Goal: Task Accomplishment & Management: Use online tool/utility

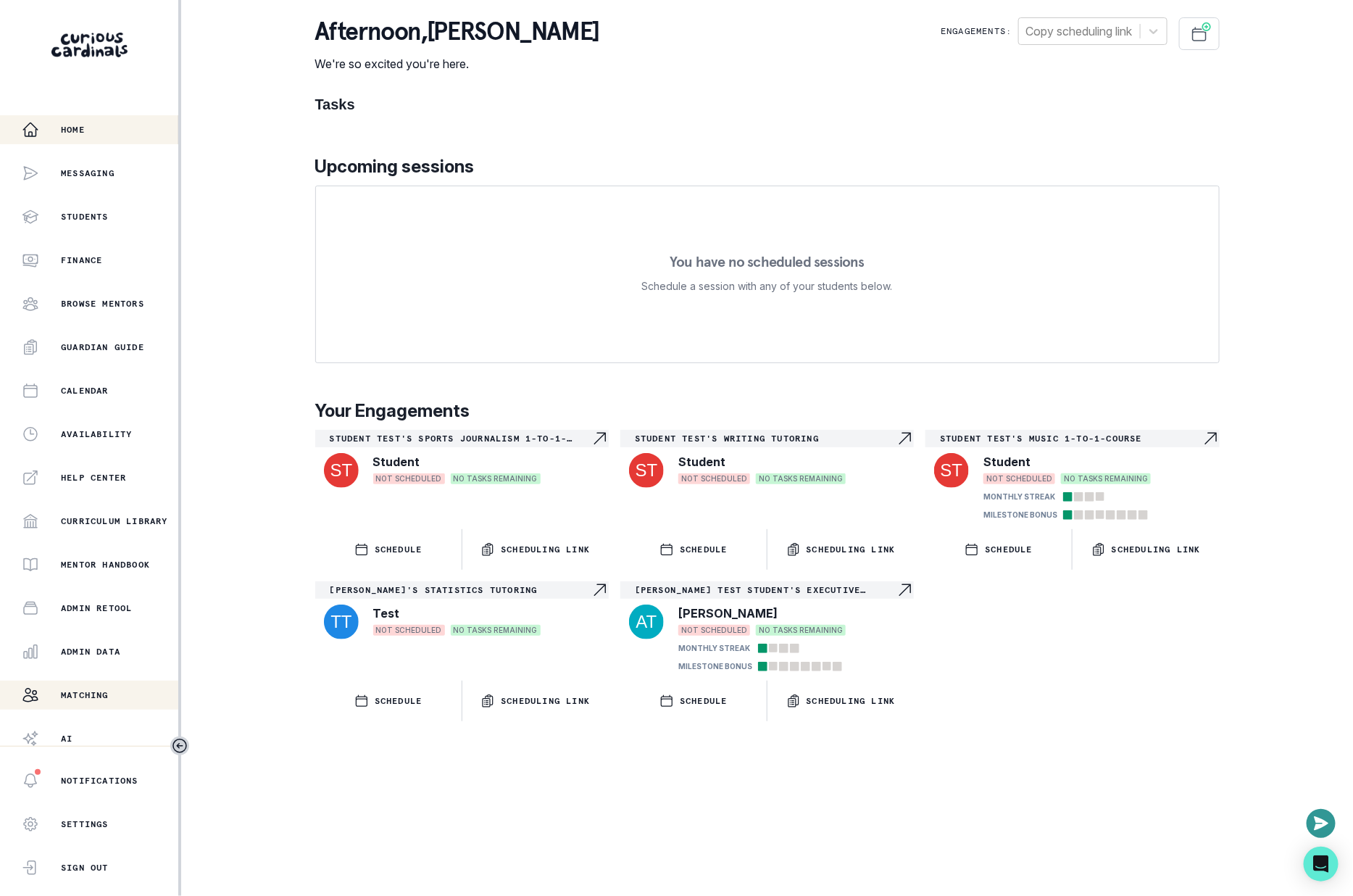
click at [108, 690] on p "Matching" at bounding box center [85, 695] width 48 height 11
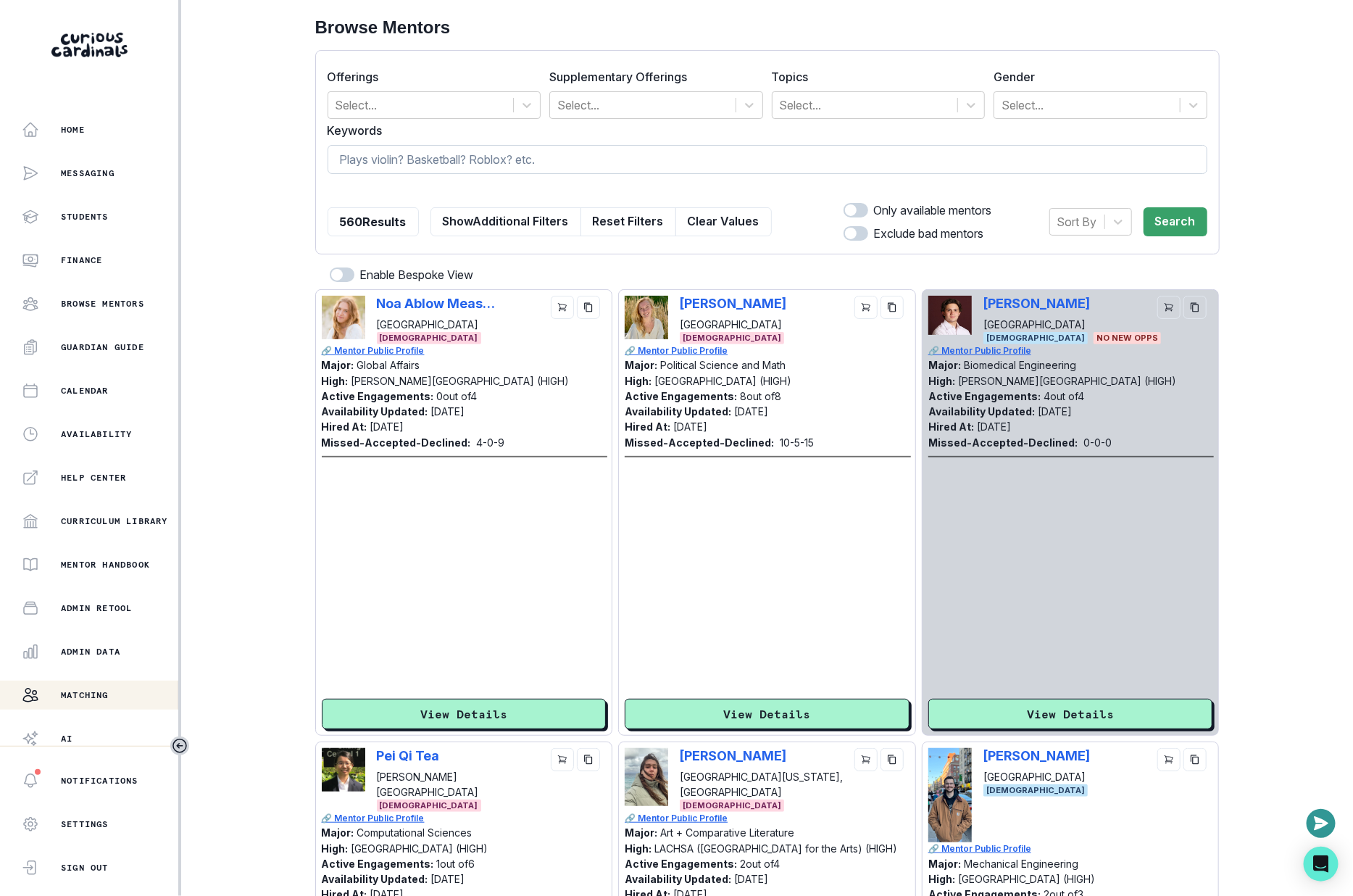
click at [559, 172] on input at bounding box center [767, 160] width 880 height 29
paste input "[PERSON_NAME]"
type input "[PERSON_NAME]"
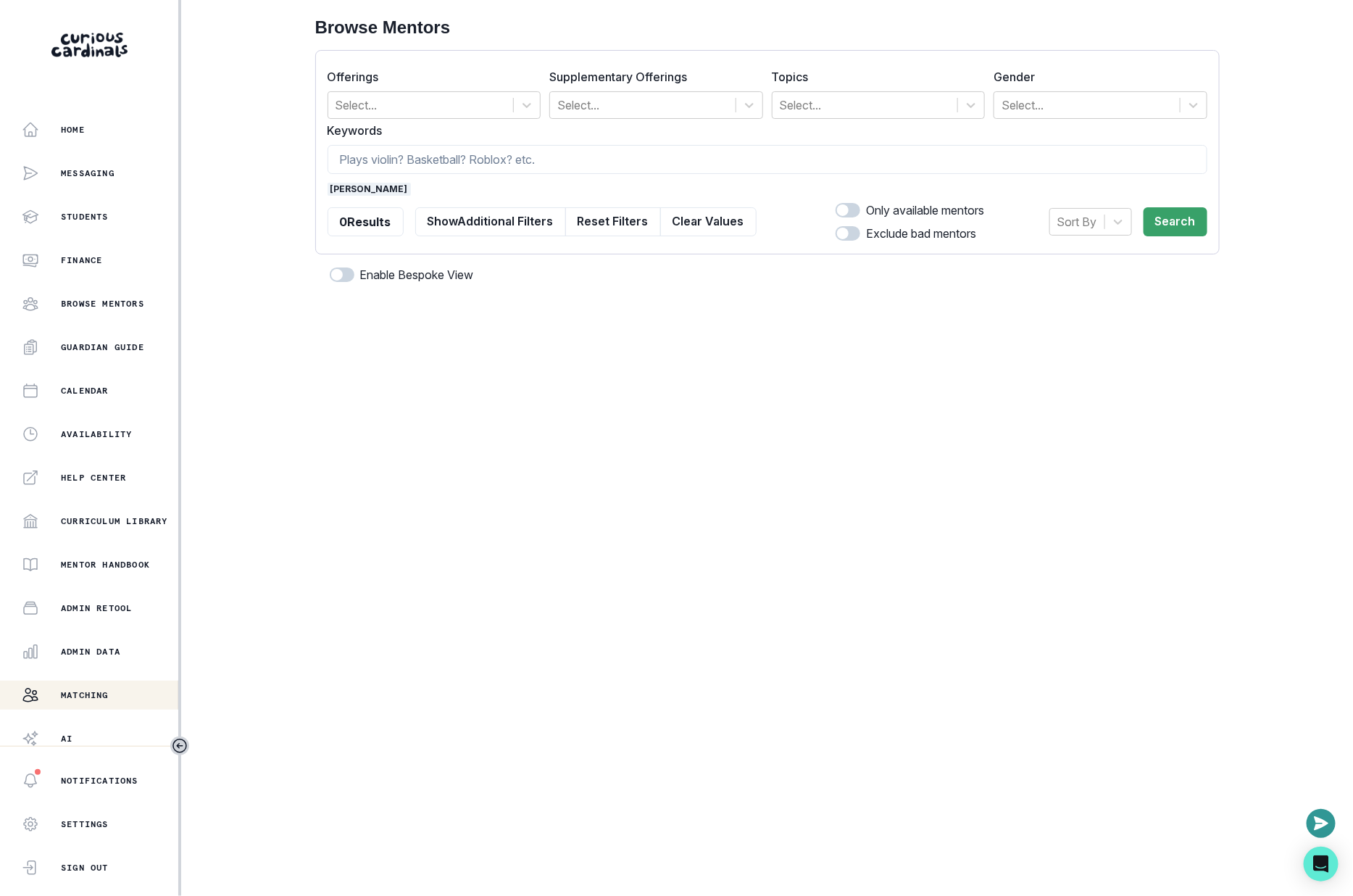
click at [115, 635] on div "Home Messaging Students Finance Browse Mentors Guardian Guide Calendar Availabi…" at bounding box center [89, 430] width 179 height 630
click at [115, 637] on button "Admin Data" at bounding box center [89, 652] width 179 height 29
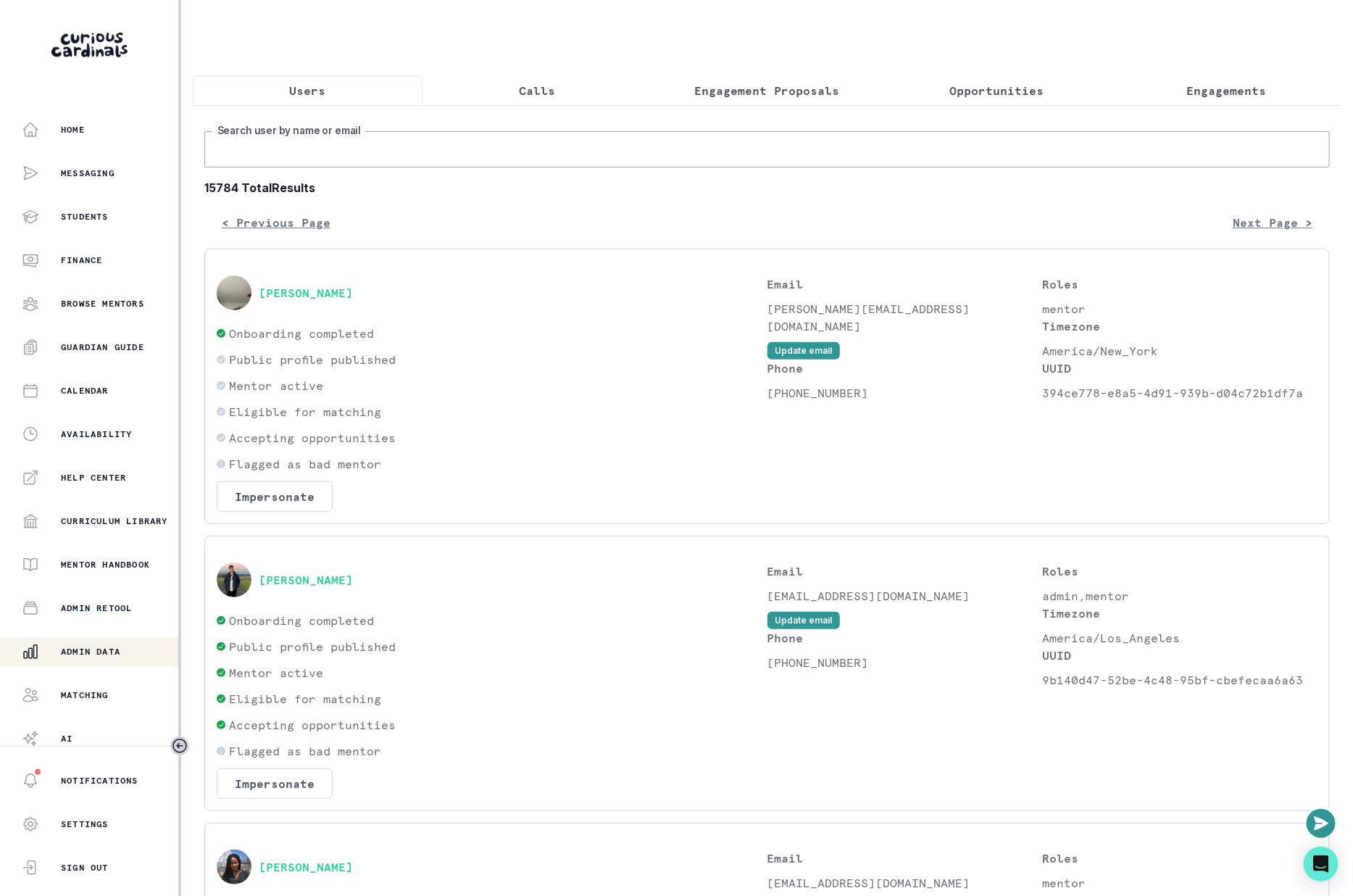
click at [487, 150] on input "Search user by name or email" at bounding box center [767, 149] width 1126 height 36
paste input "[PERSON_NAME]"
type input "[PERSON_NAME]"
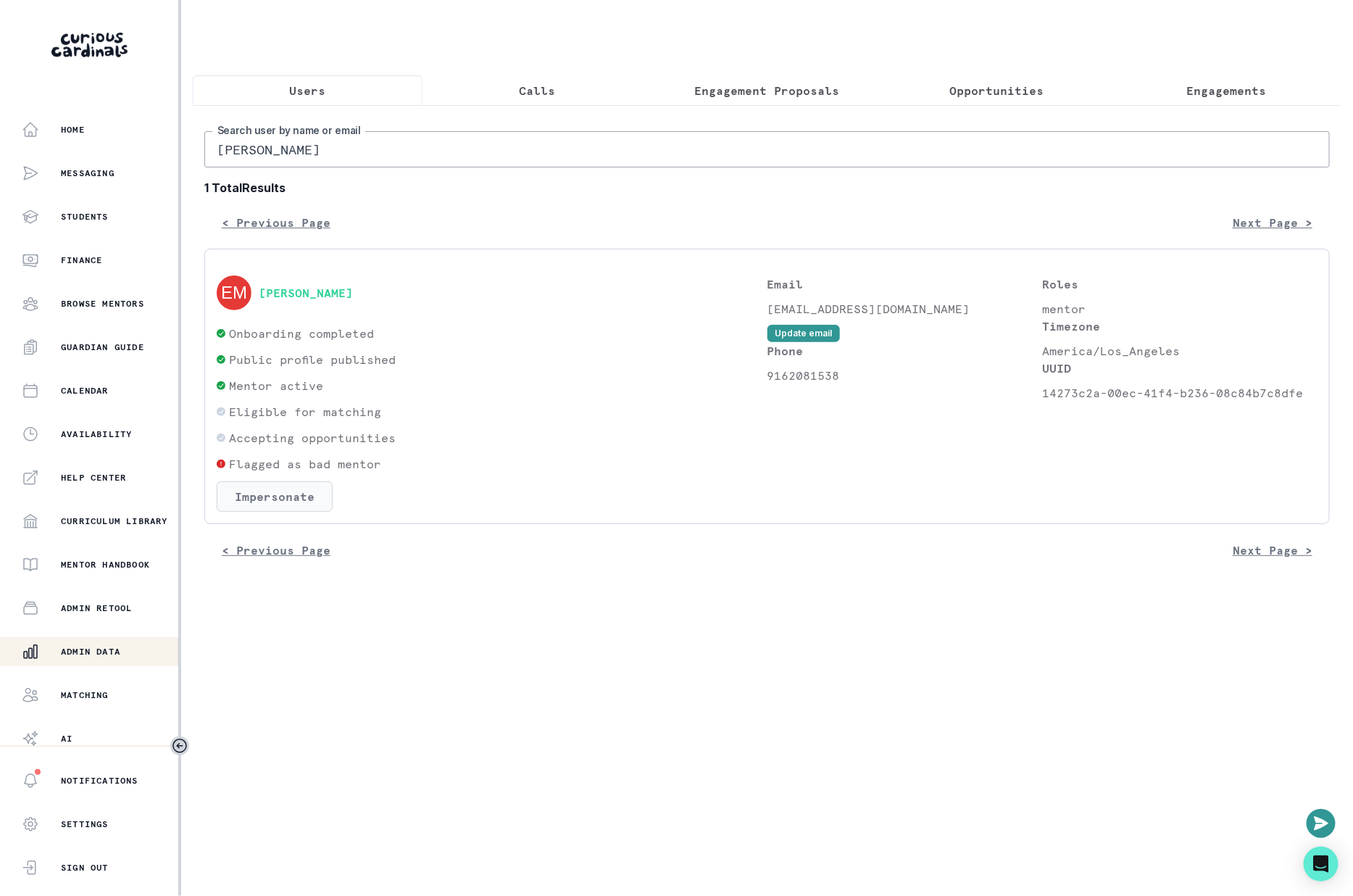
click at [267, 495] on button "Impersonate" at bounding box center [275, 497] width 116 height 31
click at [375, 617] on button "Impersonate" at bounding box center [333, 631] width 95 height 29
